Goal: Information Seeking & Learning: Check status

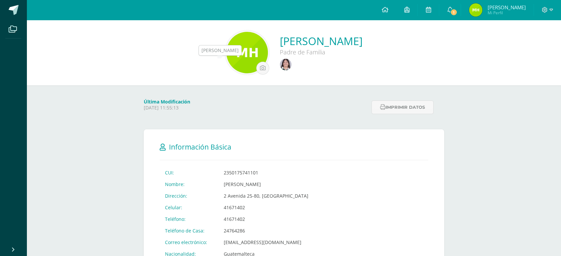
click at [280, 70] on img at bounding box center [286, 65] width 12 height 12
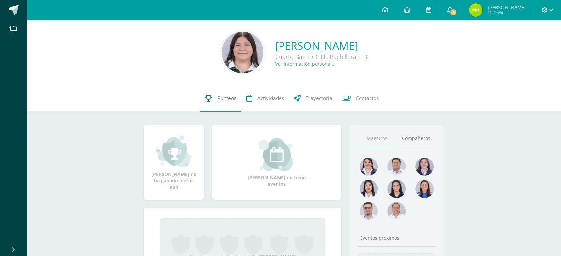
click at [231, 102] on span "Punteos" at bounding box center [227, 98] width 19 height 7
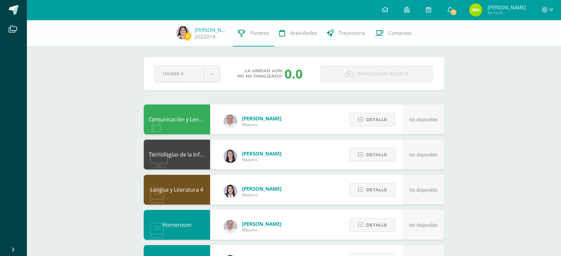
click at [221, 78] on div "Unidad 4 Unidad 1 Unidad 2 Unidad 3 Unidad 4" at bounding box center [187, 73] width 71 height 17
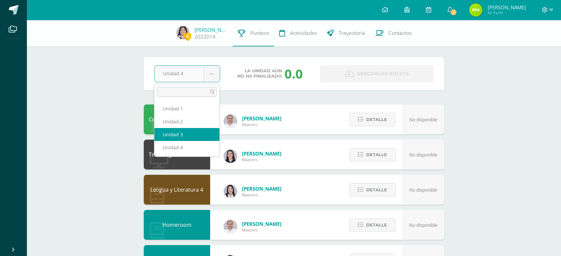
select select "Unidad 3"
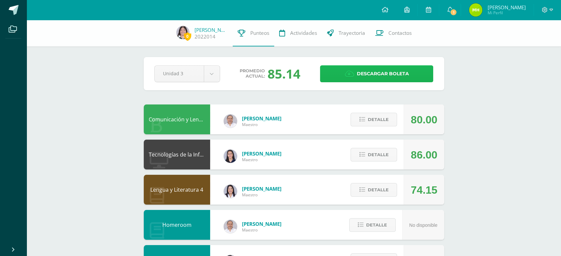
click at [349, 77] on icon at bounding box center [349, 73] width 9 height 7
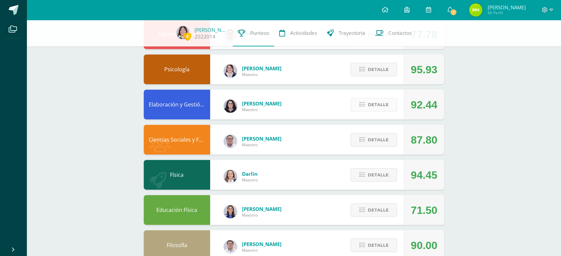
scroll to position [261, 0]
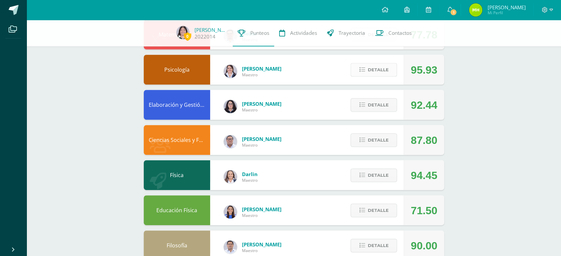
click at [367, 69] on button "Detalle" at bounding box center [374, 70] width 47 height 14
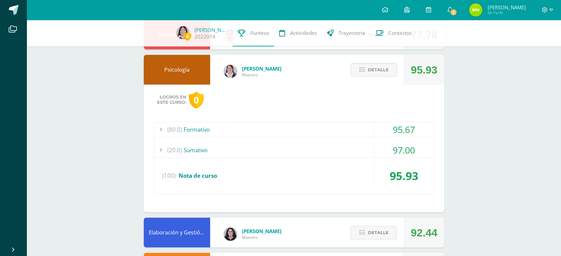
scroll to position [295, 0]
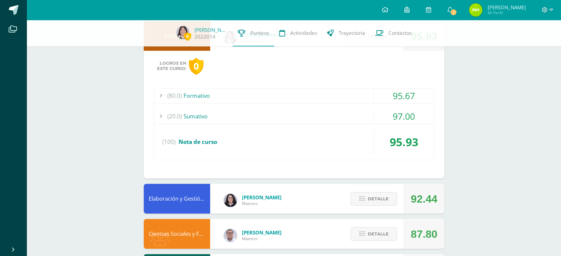
click at [397, 118] on div "97.00" at bounding box center [404, 116] width 60 height 15
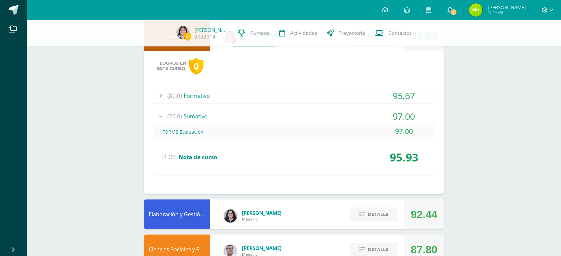
click at [397, 118] on div "97.00" at bounding box center [404, 116] width 60 height 15
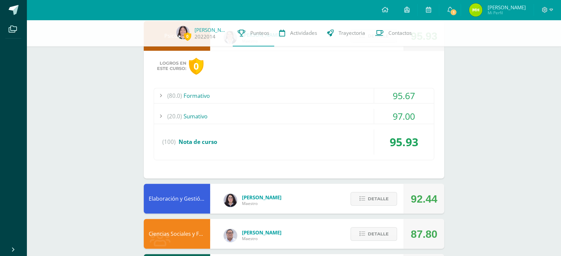
click at [404, 91] on div "95.67" at bounding box center [404, 95] width 60 height 15
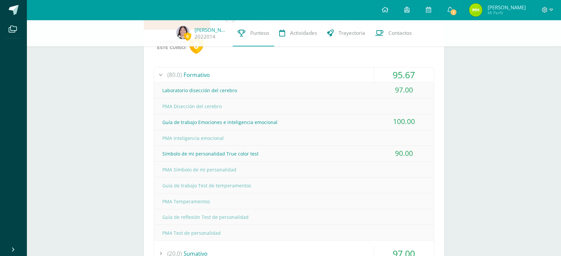
click at [406, 77] on div "95.67" at bounding box center [404, 74] width 60 height 15
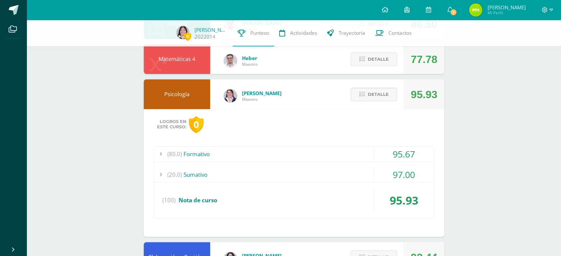
scroll to position [236, 0]
click at [385, 93] on span "Detalle" at bounding box center [378, 95] width 21 height 12
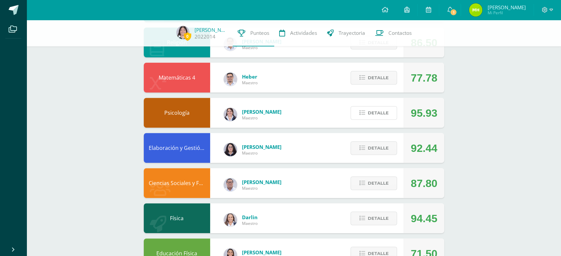
scroll to position [279, 0]
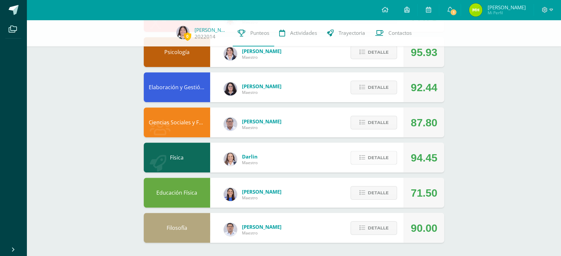
click at [380, 156] on span "Detalle" at bounding box center [378, 158] width 21 height 12
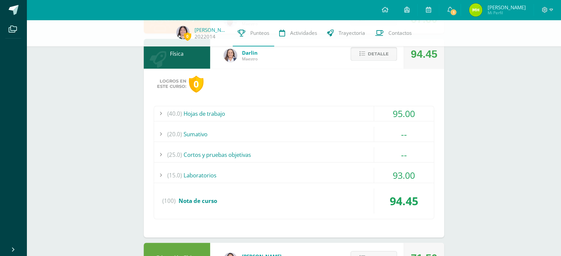
scroll to position [391, 0]
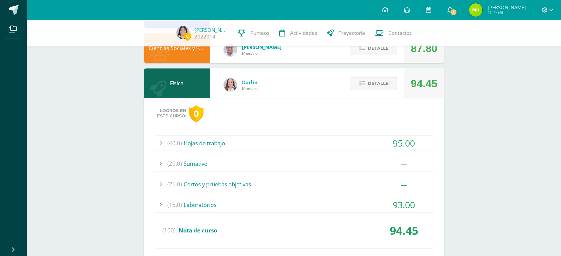
click at [377, 81] on span "Detalle" at bounding box center [378, 83] width 21 height 12
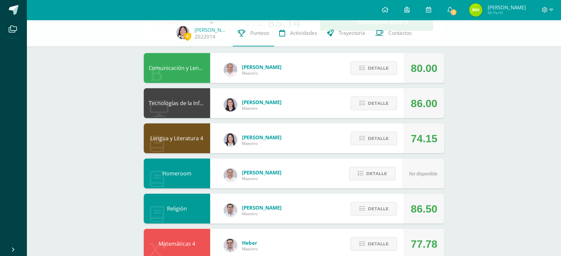
scroll to position [52, 0]
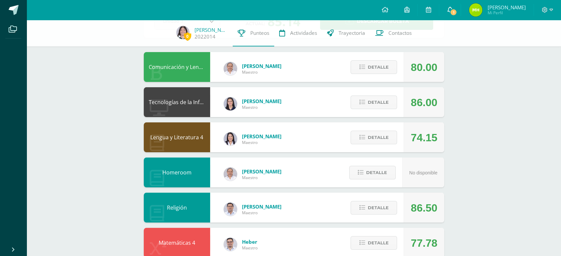
click at [461, 10] on link "1" at bounding box center [449, 10] width 21 height 20
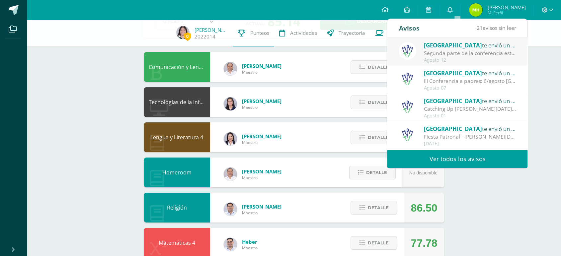
click at [464, 52] on div "Segunda parte de la conferencia este [DATE]: más herramientas, más conexión: Es…" at bounding box center [470, 53] width 92 height 8
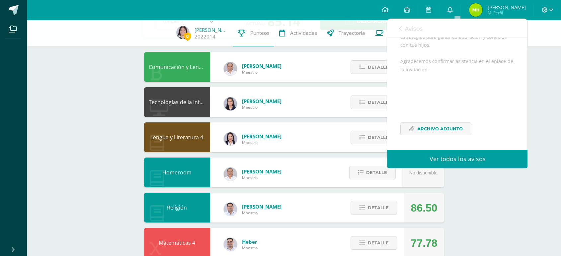
scroll to position [219, 0]
click at [452, 129] on span "Archivo Adjunto" at bounding box center [441, 129] width 46 height 12
